Goal: Task Accomplishment & Management: Manage account settings

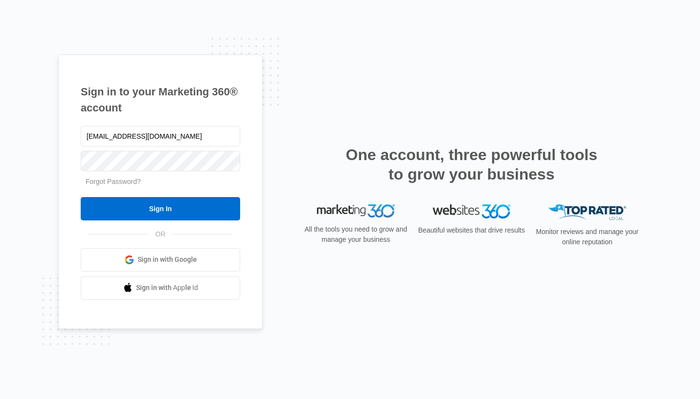
type input "[EMAIL_ADDRESS][DOMAIN_NAME]"
click at [160, 208] on input "Sign In" at bounding box center [160, 208] width 159 height 23
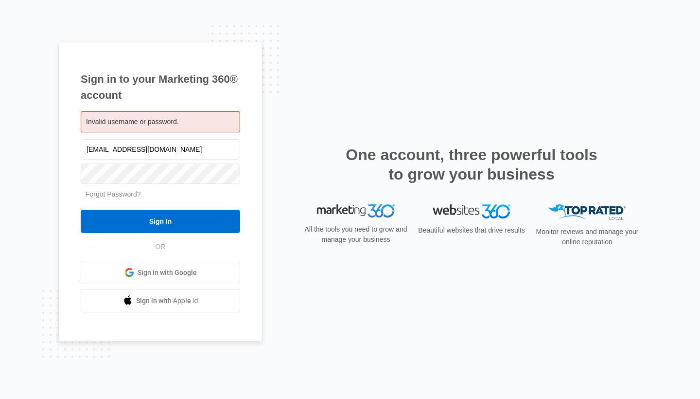
click at [136, 197] on link "Forgot Password?" at bounding box center [113, 194] width 55 height 8
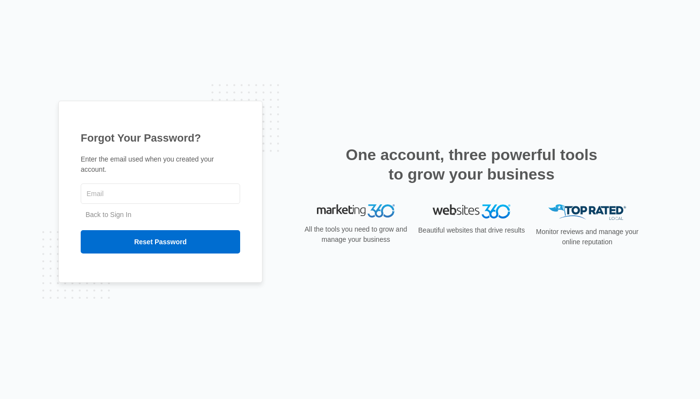
click at [136, 197] on input "text" at bounding box center [160, 193] width 159 height 20
type input "[EMAIL_ADDRESS][DOMAIN_NAME]"
click at [156, 260] on div "Forgot Your Password? Enter the email used when you created your account. socia…" at bounding box center [160, 191] width 204 height 181
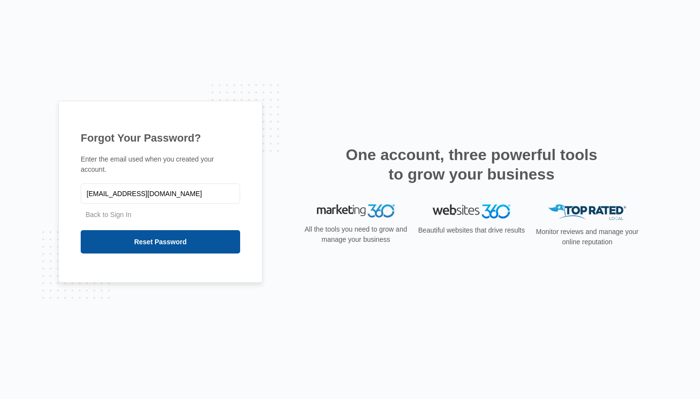
click at [165, 241] on input "Reset Password" at bounding box center [160, 241] width 159 height 23
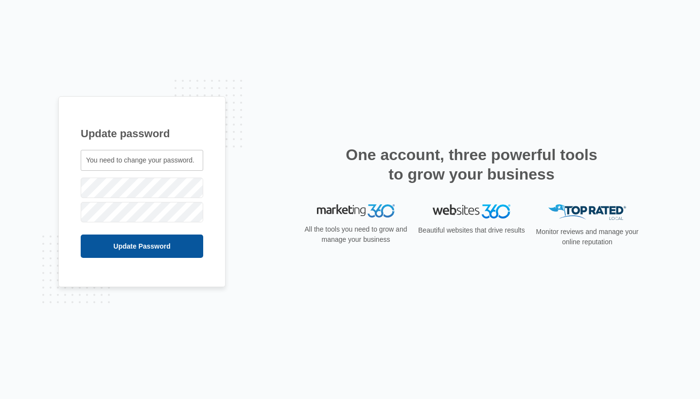
click at [176, 248] on input "Update Password" at bounding box center [142, 245] width 123 height 23
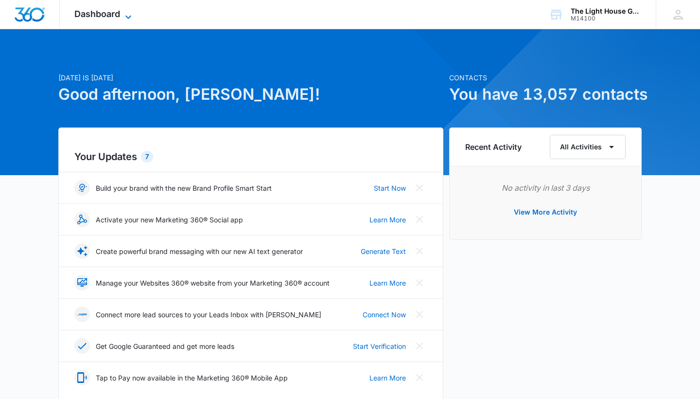
click at [120, 14] on span "Dashboard" at bounding box center [97, 14] width 46 height 10
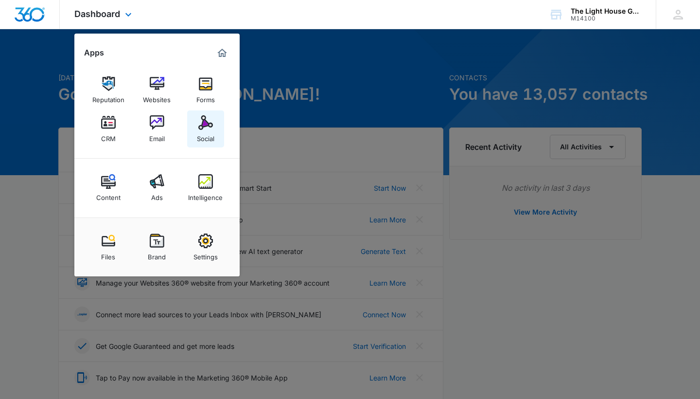
click at [206, 128] on img at bounding box center [205, 122] width 15 height 15
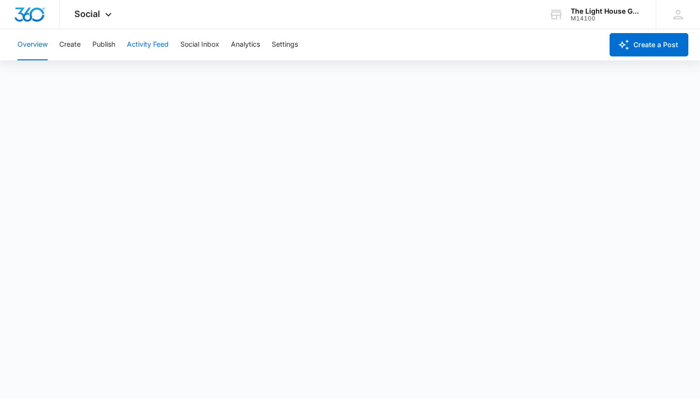
click at [151, 43] on button "Activity Feed" at bounding box center [148, 44] width 42 height 31
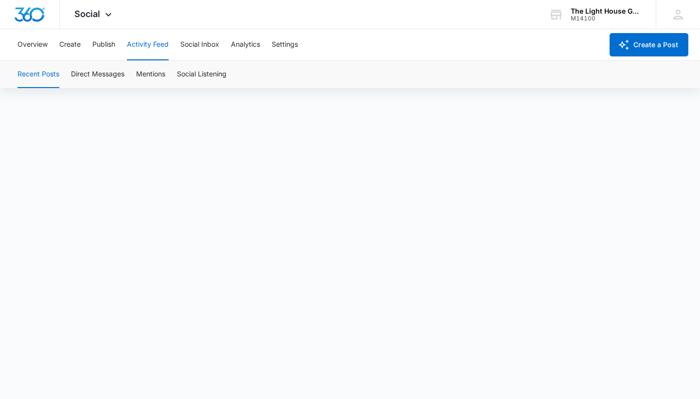
click at [457, 42] on div "Overview Create Publish Activity Feed Social Inbox Analytics Settings" at bounding box center [307, 44] width 591 height 31
click at [26, 43] on button "Overview" at bounding box center [33, 44] width 30 height 31
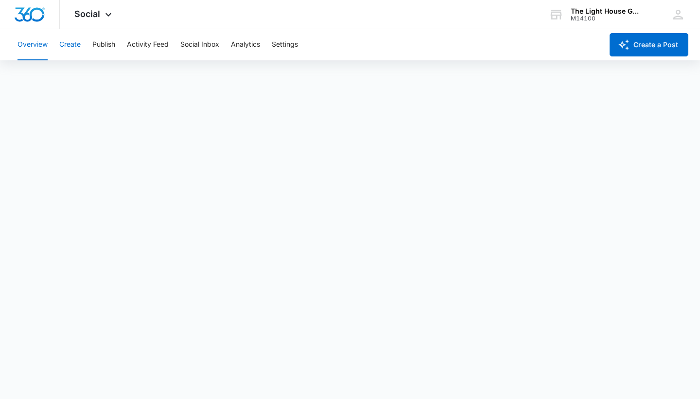
click at [68, 36] on button "Create" at bounding box center [69, 44] width 21 height 31
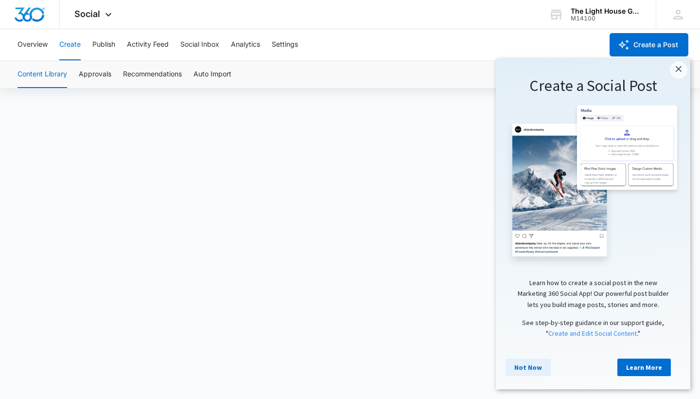
click at [527, 362] on link "Not Now" at bounding box center [528, 367] width 45 height 18
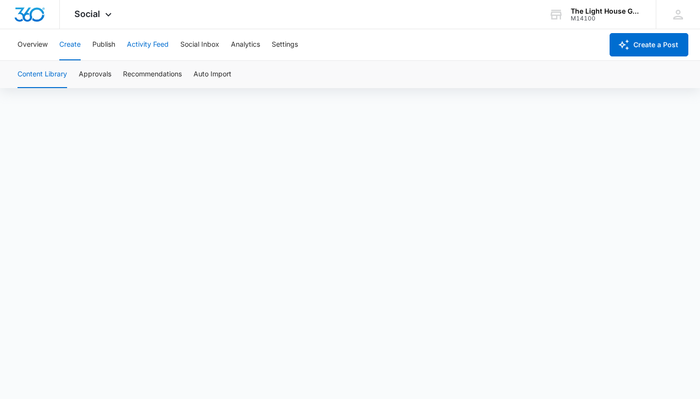
scroll to position [7, 0]
click at [113, 46] on button "Publish" at bounding box center [103, 44] width 23 height 31
click at [82, 76] on button "Schedules" at bounding box center [74, 74] width 33 height 27
click at [40, 74] on button "Calendar" at bounding box center [32, 74] width 29 height 27
click at [67, 71] on button "Schedules" at bounding box center [74, 74] width 33 height 27
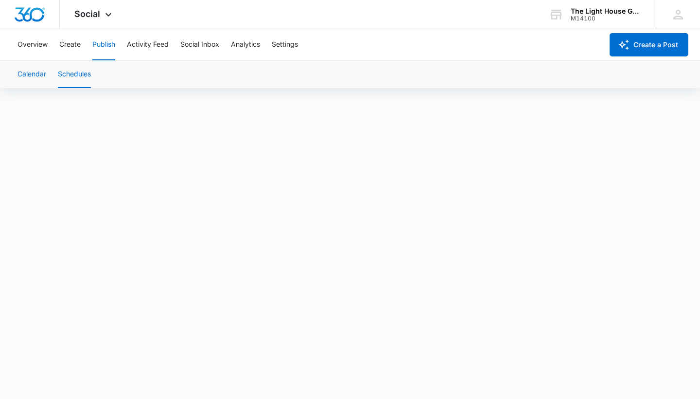
click at [40, 72] on button "Calendar" at bounding box center [32, 74] width 29 height 27
